Goal: Communication & Community: Answer question/provide support

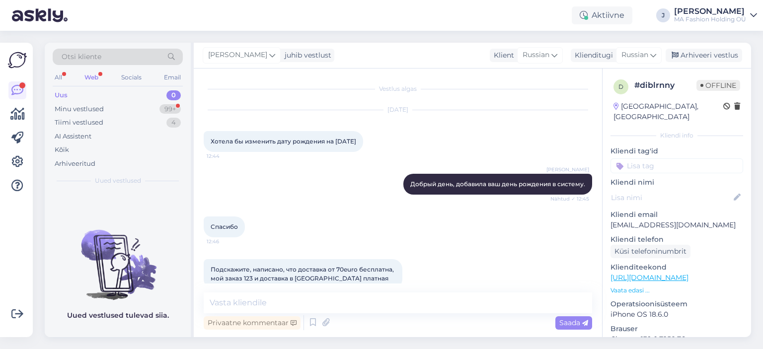
click at [95, 103] on div "Minu vestlused 99+" at bounding box center [118, 109] width 130 height 14
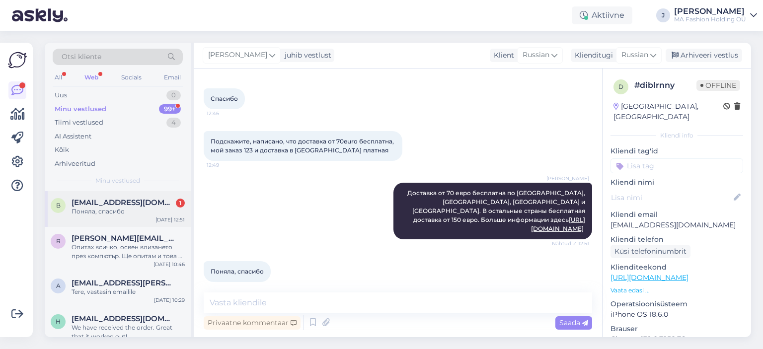
click at [120, 222] on div "b [EMAIL_ADDRESS][DOMAIN_NAME] 1 Поняла, спасибо [DATE] 12:51" at bounding box center [118, 209] width 146 height 36
click at [135, 248] on div "Опитах всичко, освен влизането през компютър. Ще опитам и това и ще пиша по-къс…" at bounding box center [128, 252] width 113 height 18
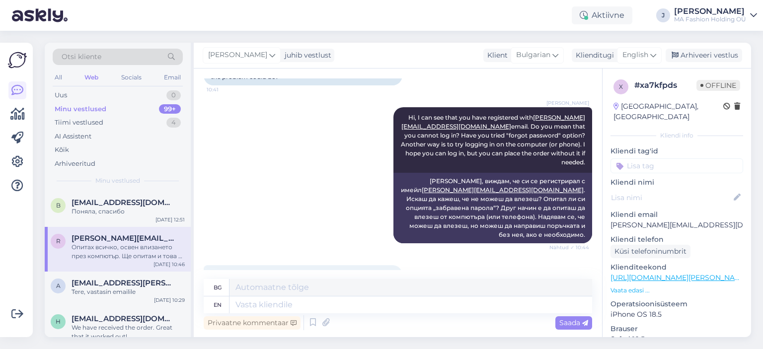
scroll to position [171, 0]
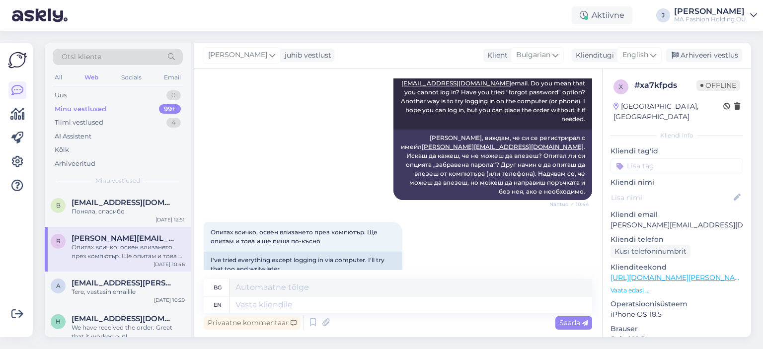
click at [70, 86] on div "Otsi kliente All Web Socials Email Uus 0 Minu vestlused 99+ Tiimi vestlused 4 A…" at bounding box center [118, 117] width 146 height 149
click at [64, 83] on div "All Web Socials Email" at bounding box center [118, 78] width 130 height 15
click at [73, 80] on div "All Web Socials Email" at bounding box center [118, 78] width 130 height 15
click at [64, 79] on div "All Web Socials Email" at bounding box center [118, 78] width 130 height 15
click at [62, 74] on div "All" at bounding box center [58, 77] width 11 height 13
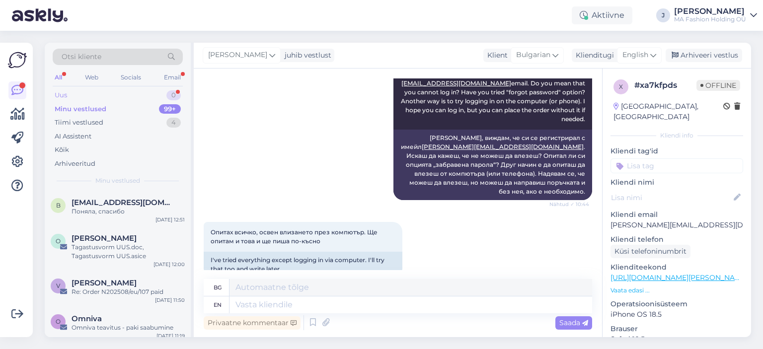
click at [171, 88] on div "Otsi kliente All Web Socials Email Uus 0 Minu vestlused 99+ Tiimi vestlused 4 A…" at bounding box center [118, 117] width 146 height 149
click at [169, 89] on div "Uus 0" at bounding box center [118, 95] width 130 height 14
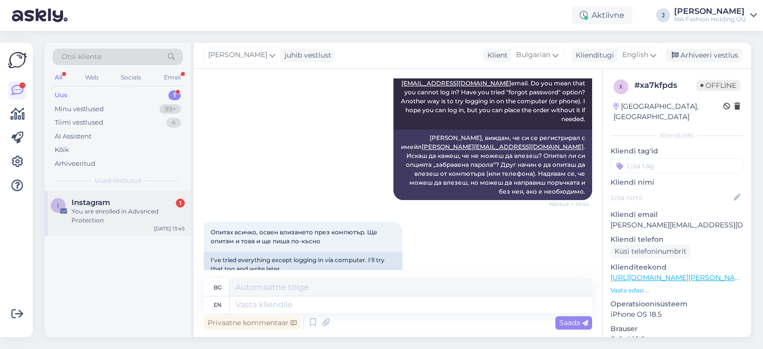
click at [136, 202] on div "Instagram 1" at bounding box center [128, 202] width 113 height 9
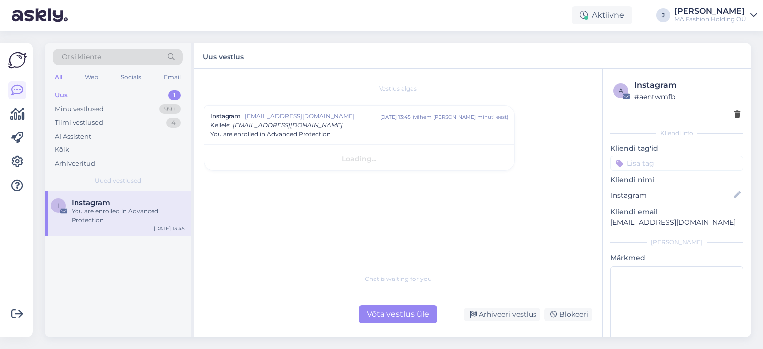
scroll to position [0, 0]
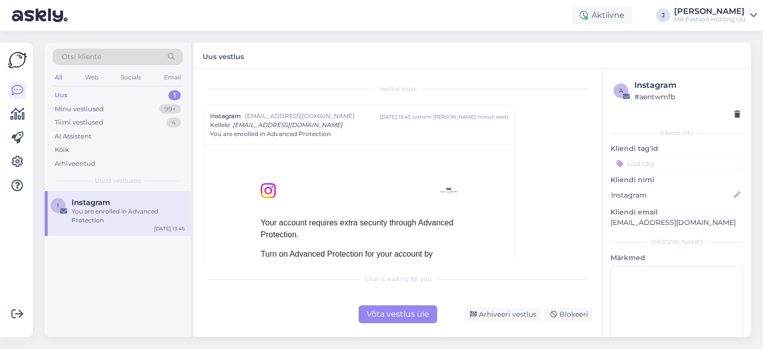
click at [402, 318] on div "Võta vestlus üle" at bounding box center [398, 315] width 79 height 18
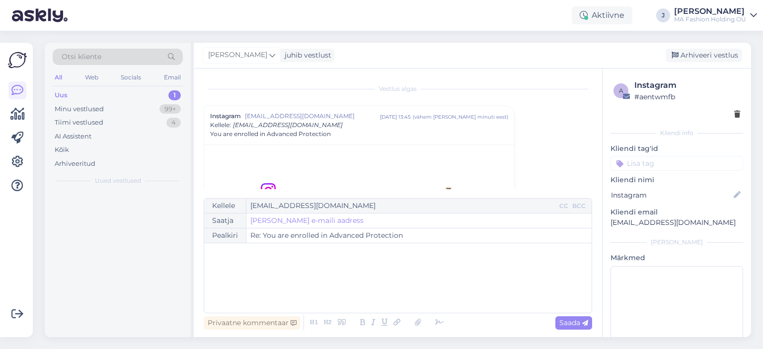
scroll to position [27, 0]
